Goal: Task Accomplishment & Management: Manage account settings

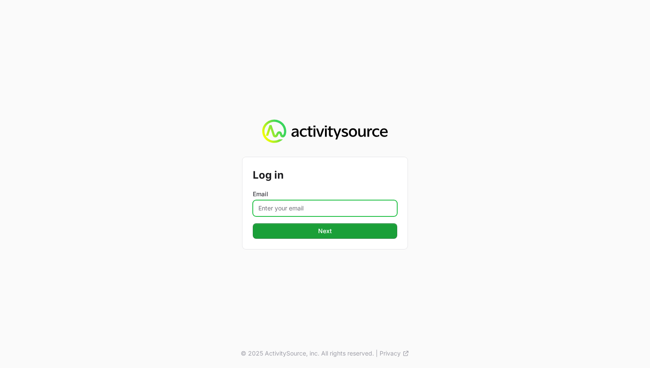
type input "[EMAIL_ADDRESS][DOMAIN_NAME]"
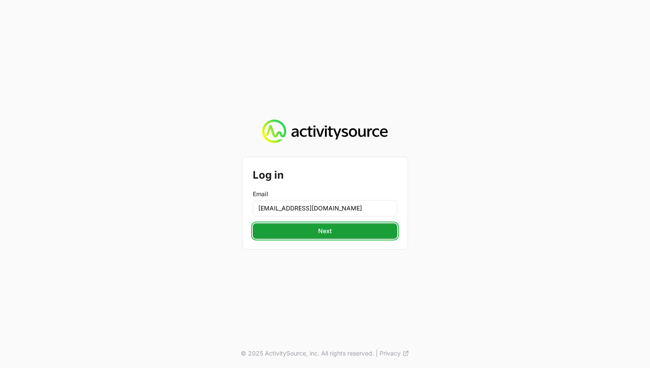
click at [267, 238] on button "Next" at bounding box center [325, 231] width 144 height 15
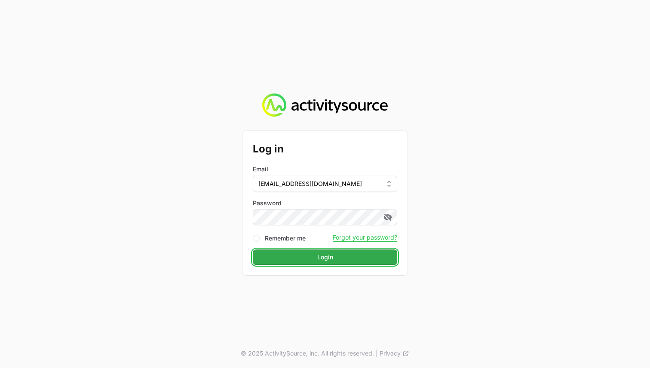
click at [267, 251] on button "Login" at bounding box center [325, 257] width 144 height 15
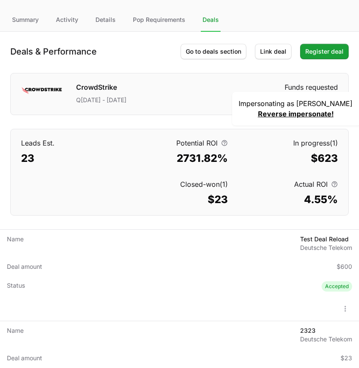
scroll to position [47, 0]
